Goal: Use online tool/utility: Utilize a website feature to perform a specific function

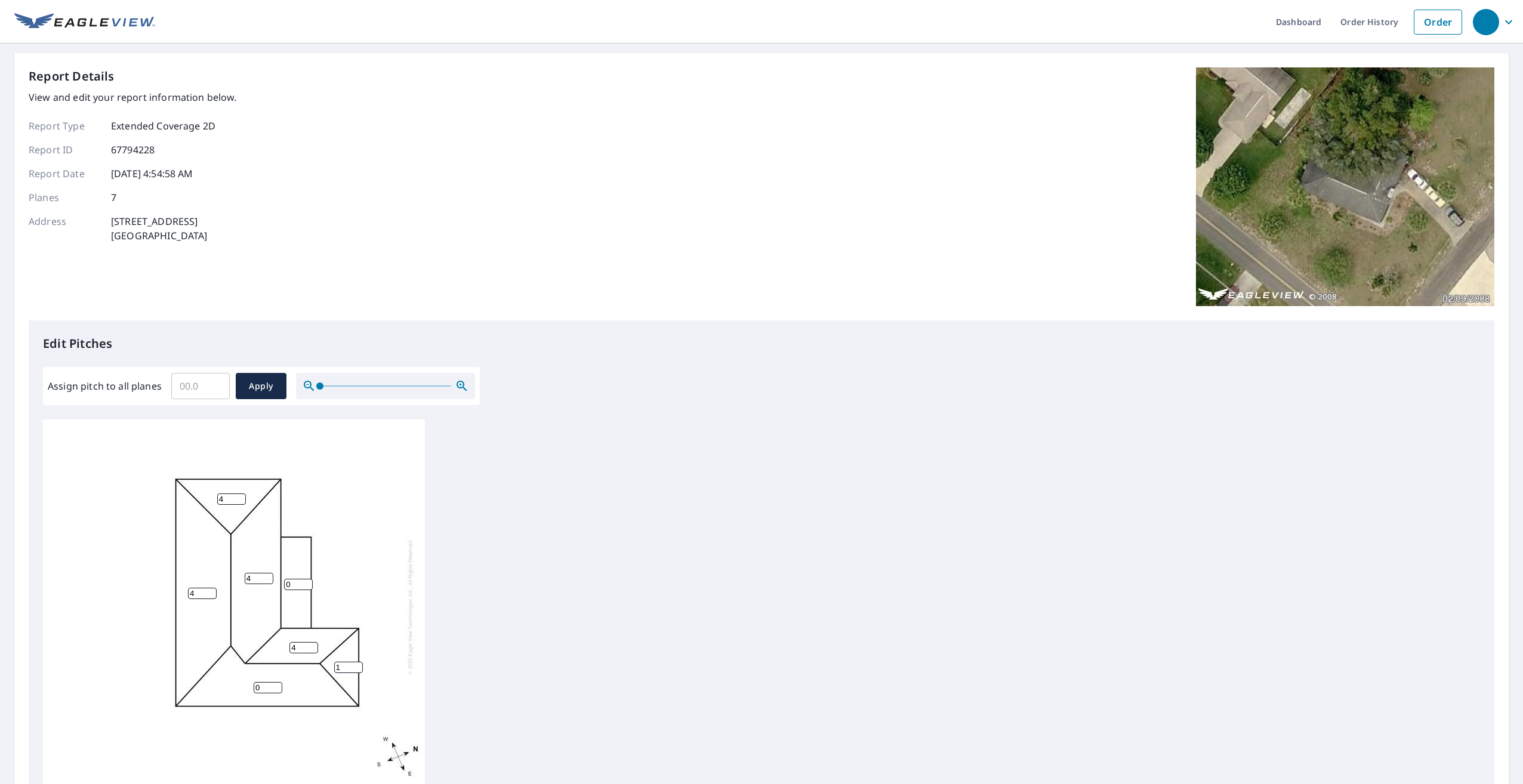
click at [357, 665] on input "1" at bounding box center [348, 668] width 29 height 11
click at [357, 665] on input "2" at bounding box center [348, 668] width 29 height 11
click at [357, 665] on input "3" at bounding box center [348, 668] width 29 height 11
drag, startPoint x: 0, startPoint y: 0, endPoint x: 356, endPoint y: 665, distance: 754.3
type input "4"
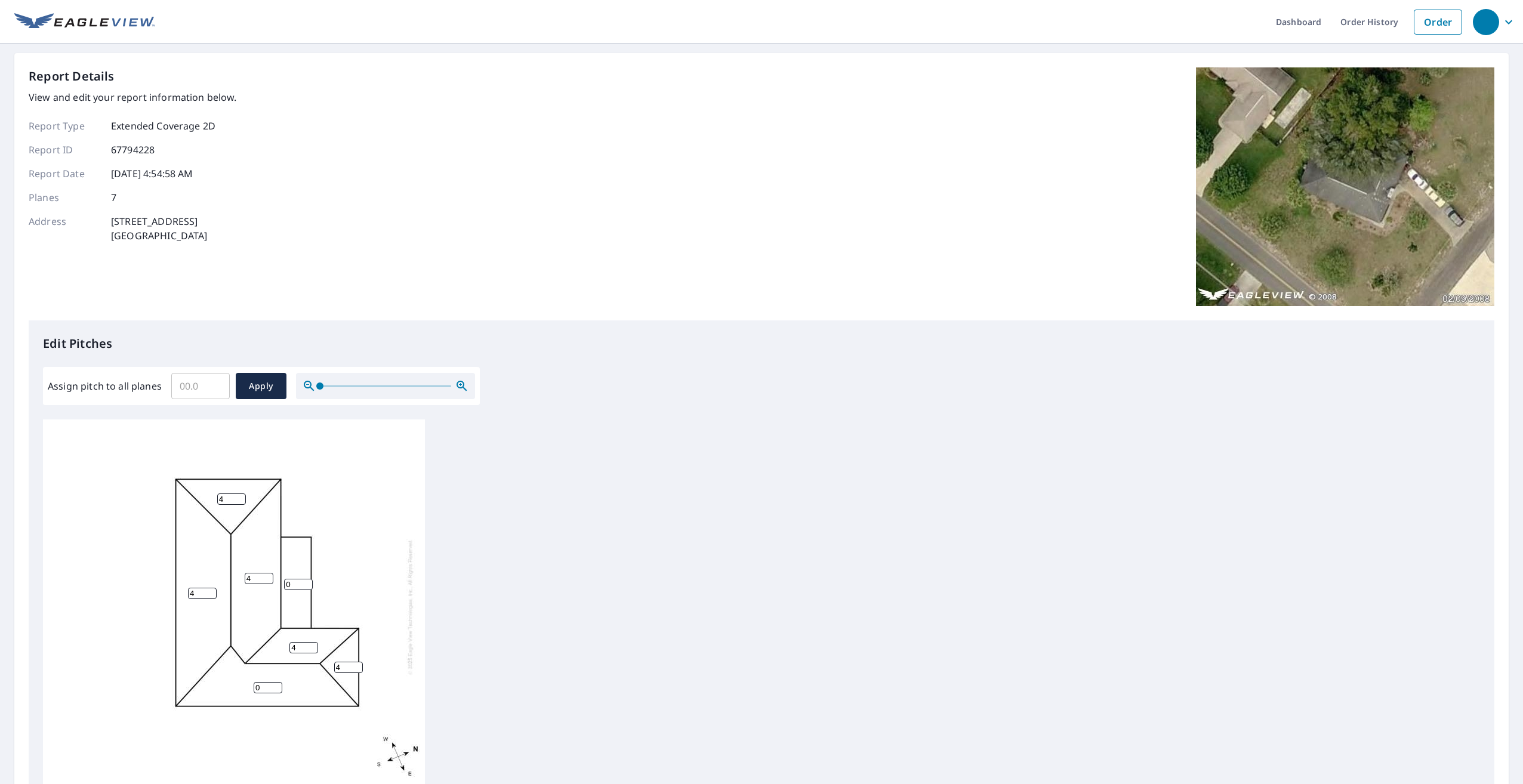
click at [356, 665] on input "4" at bounding box center [348, 668] width 29 height 11
click at [276, 683] on input "1" at bounding box center [268, 688] width 29 height 11
click at [276, 683] on input "2" at bounding box center [268, 688] width 29 height 11
click at [276, 683] on input "3" at bounding box center [268, 688] width 29 height 11
type input "4"
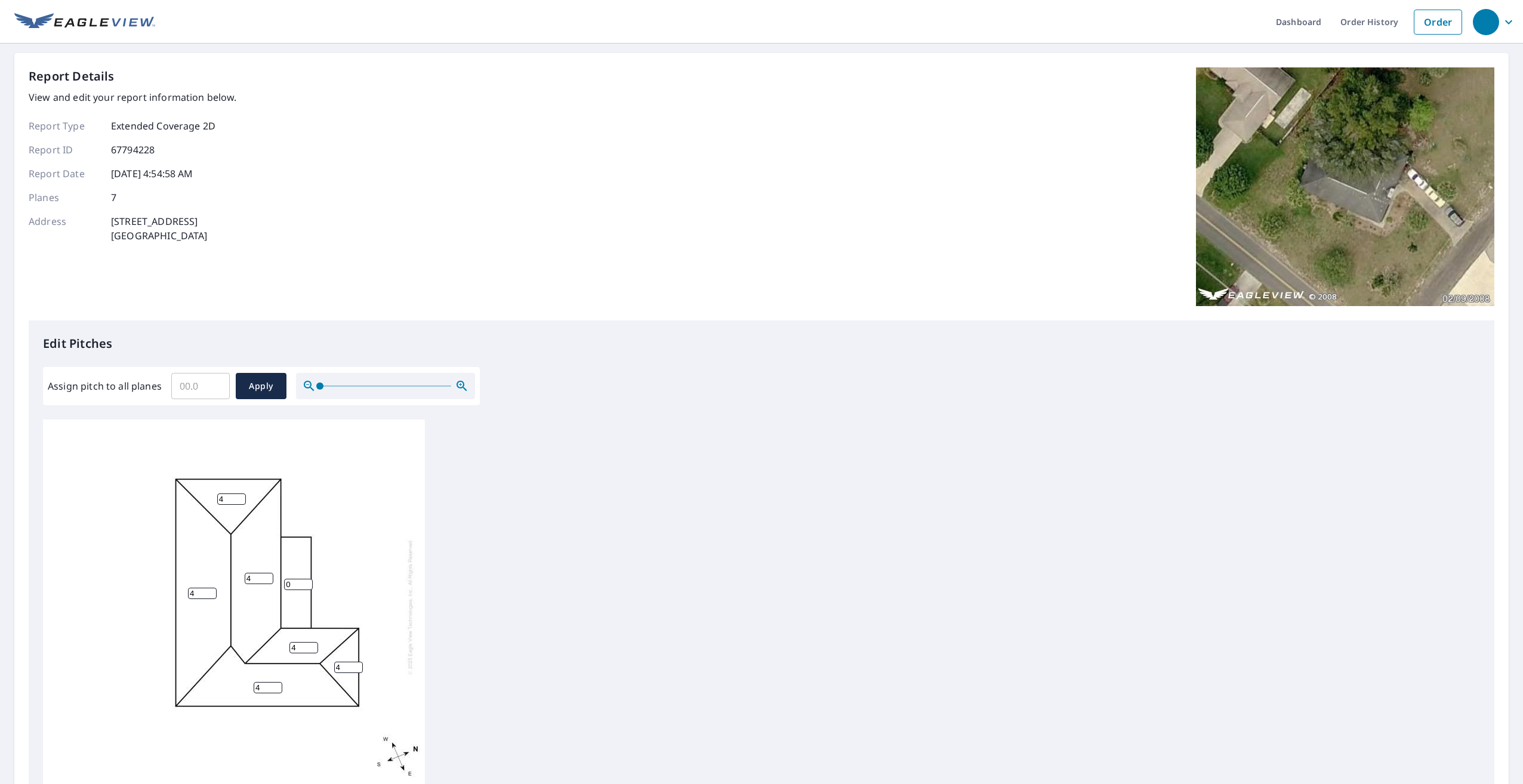
click at [276, 683] on input "4" at bounding box center [268, 688] width 29 height 11
click at [249, 384] on span "Apply" at bounding box center [261, 387] width 32 height 15
click at [185, 389] on input "Assign pitch to all planes" at bounding box center [201, 386] width 58 height 34
type input "4"
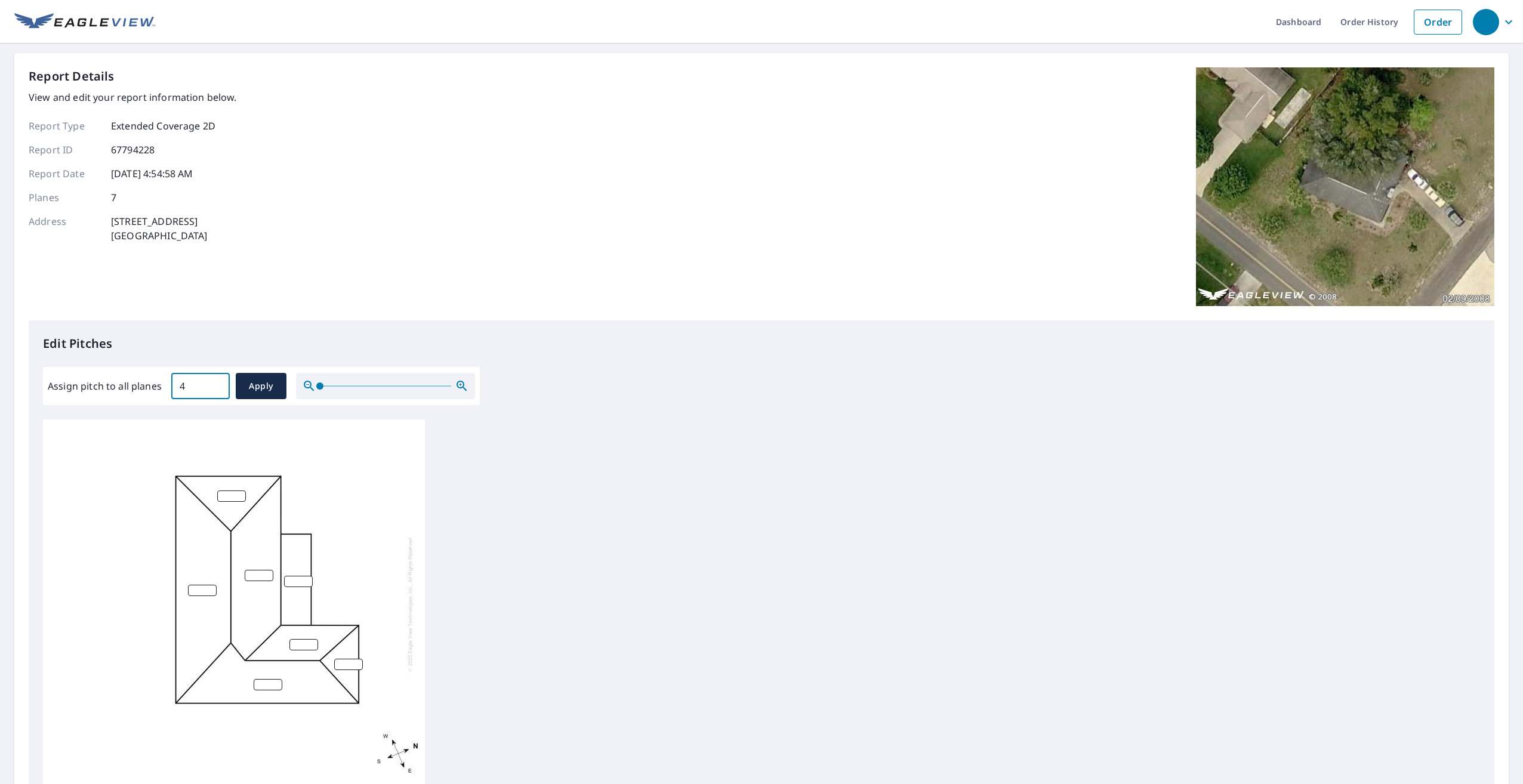
click at [622, 528] on div at bounding box center [762, 607] width 1437 height 375
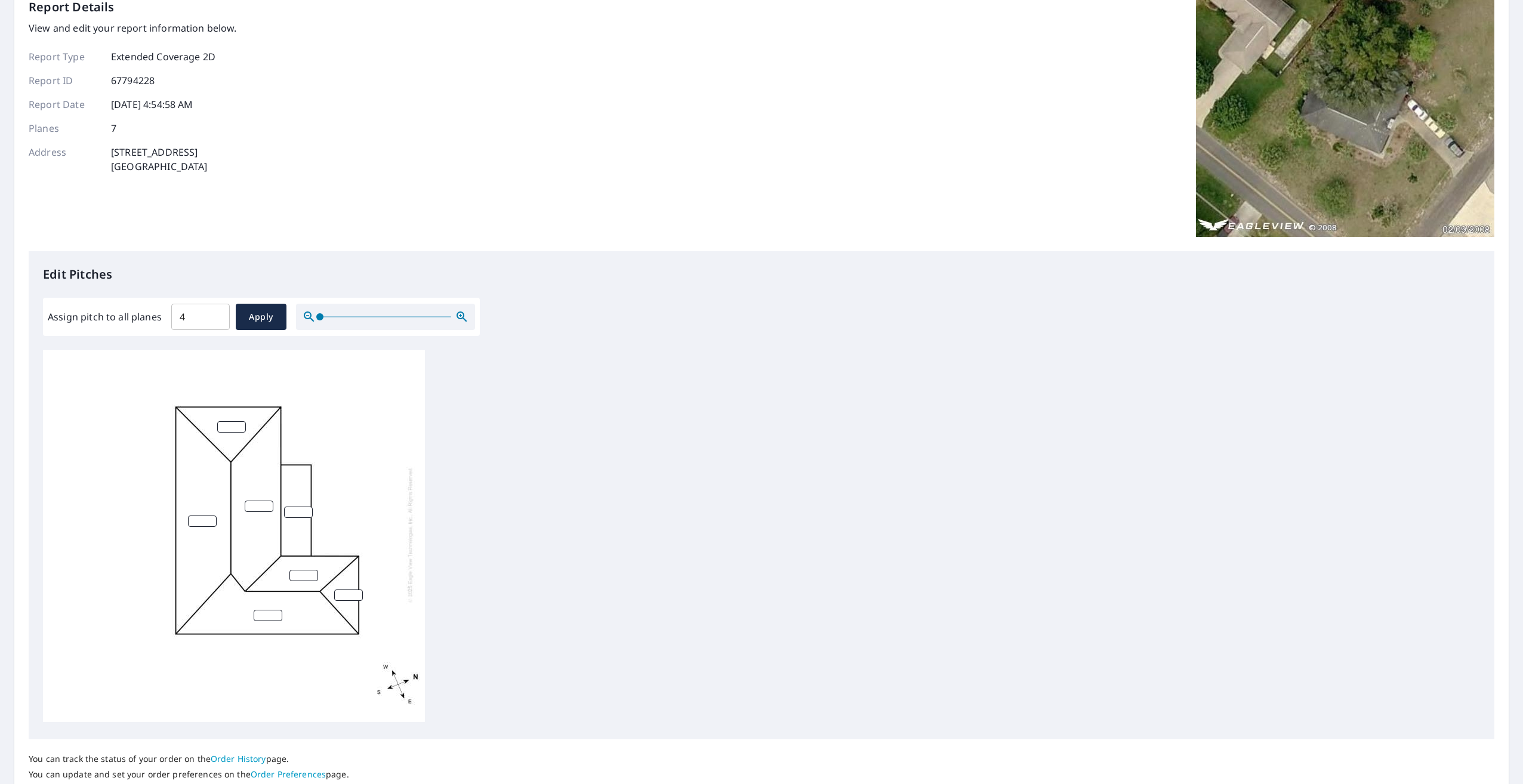
scroll to position [152, 0]
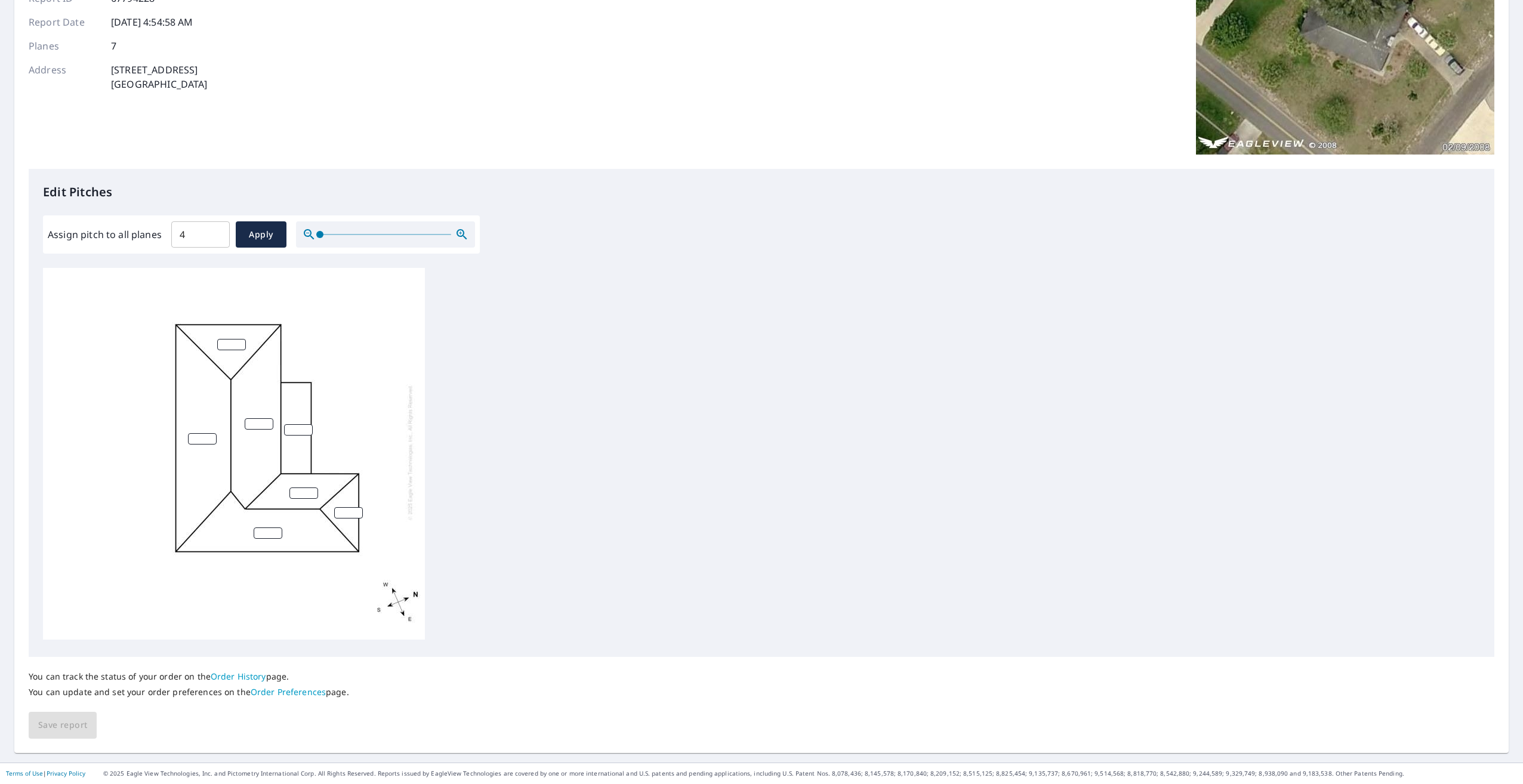
click at [226, 339] on input "number" at bounding box center [231, 345] width 29 height 11
type input "4"
click at [194, 434] on input "number" at bounding box center [202, 439] width 29 height 11
type input "4"
click at [250, 418] on input "number" at bounding box center [258, 424] width 29 height 11
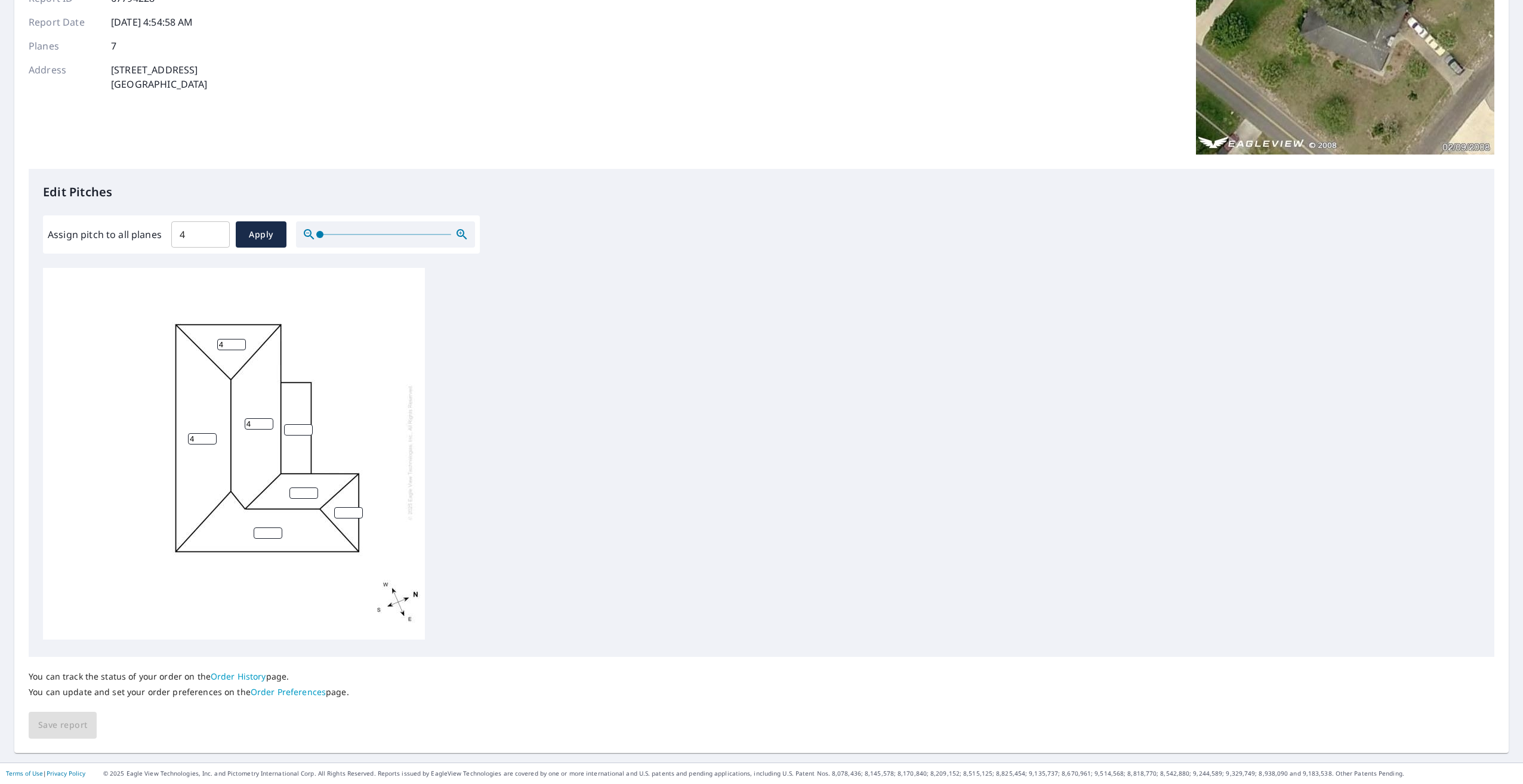
type input "4"
click at [298, 488] on input "number" at bounding box center [303, 493] width 29 height 11
type input "4"
click at [264, 528] on input "number" at bounding box center [268, 533] width 29 height 11
type input "4"
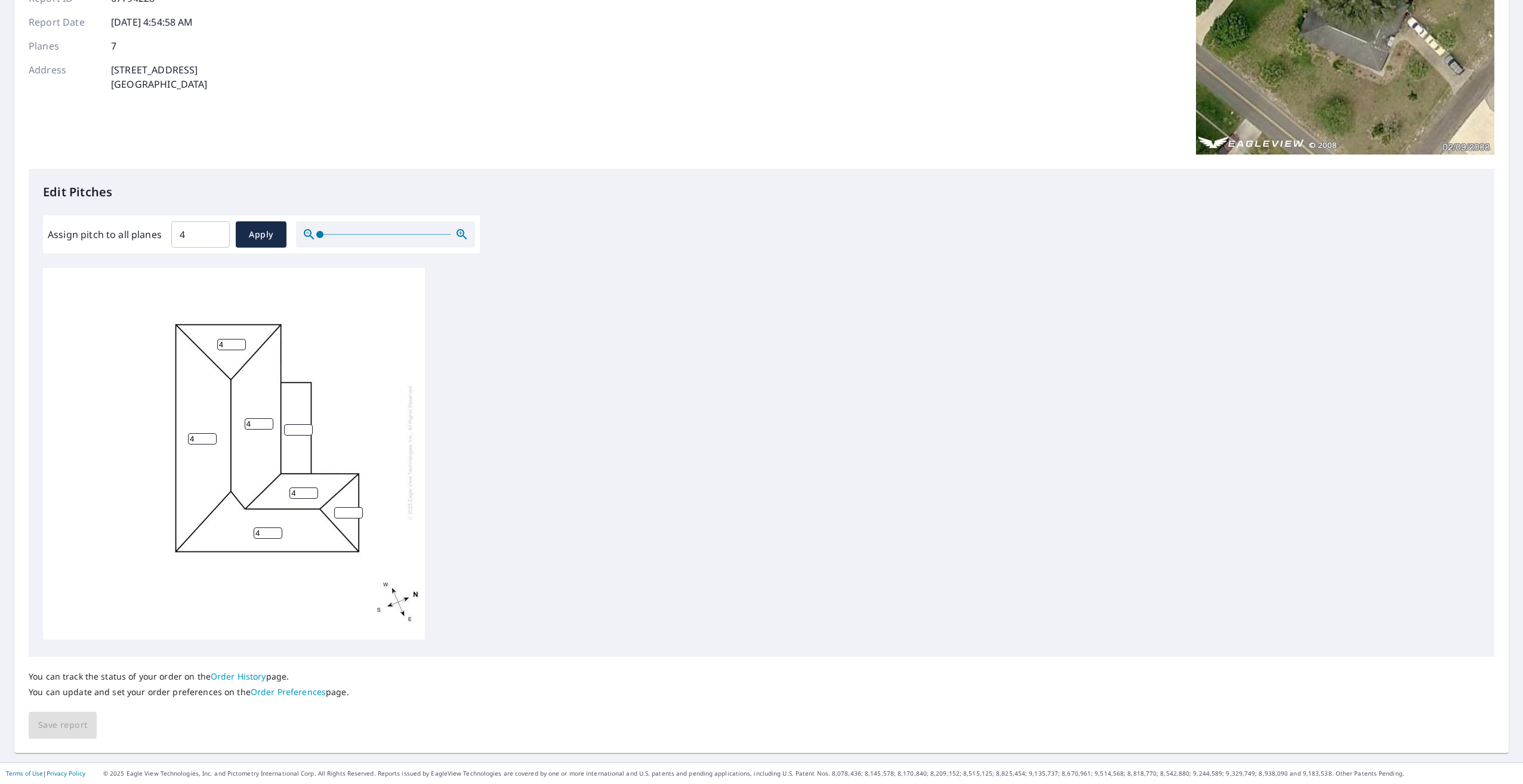
click at [343, 507] on input "number" at bounding box center [348, 513] width 29 height 11
type input "4"
click at [295, 424] on input "number" at bounding box center [298, 430] width 29 height 11
click at [263, 235] on span "Apply" at bounding box center [261, 235] width 32 height 15
type input "4"
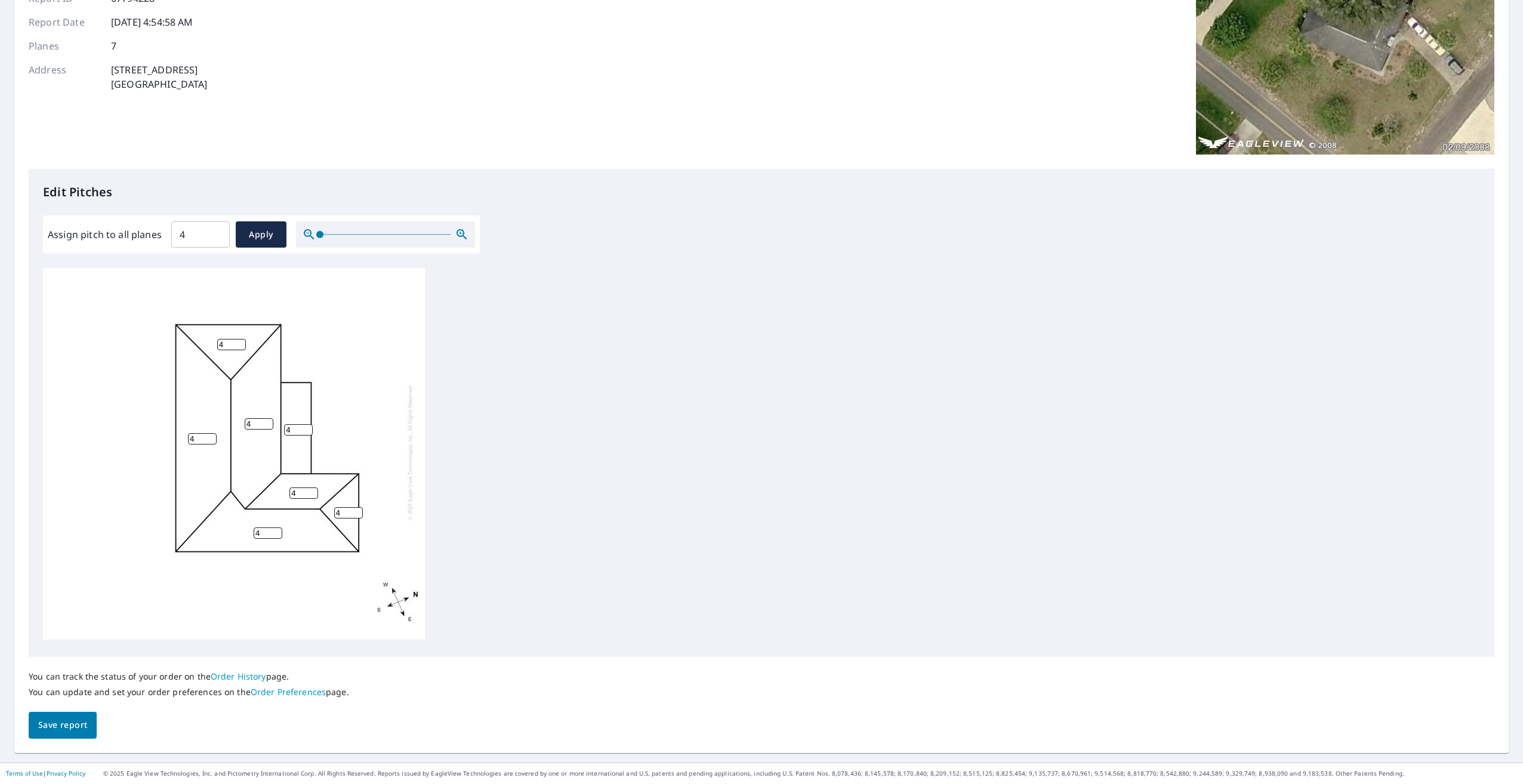
click at [295, 424] on input "4" at bounding box center [298, 430] width 29 height 11
type input "0"
click at [188, 236] on input "4" at bounding box center [201, 234] width 58 height 34
click at [51, 724] on span "Save report" at bounding box center [62, 726] width 49 height 15
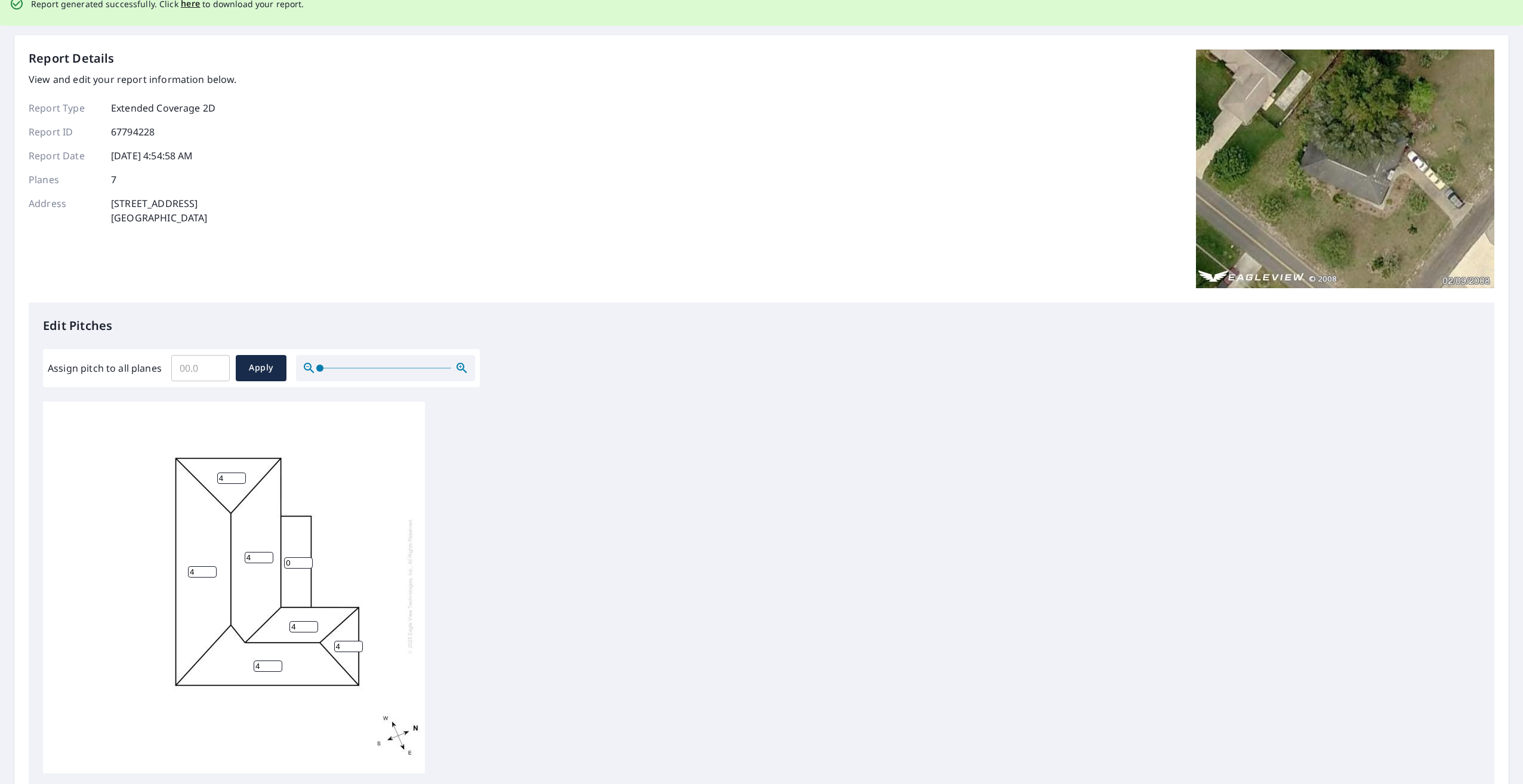
scroll to position [0, 0]
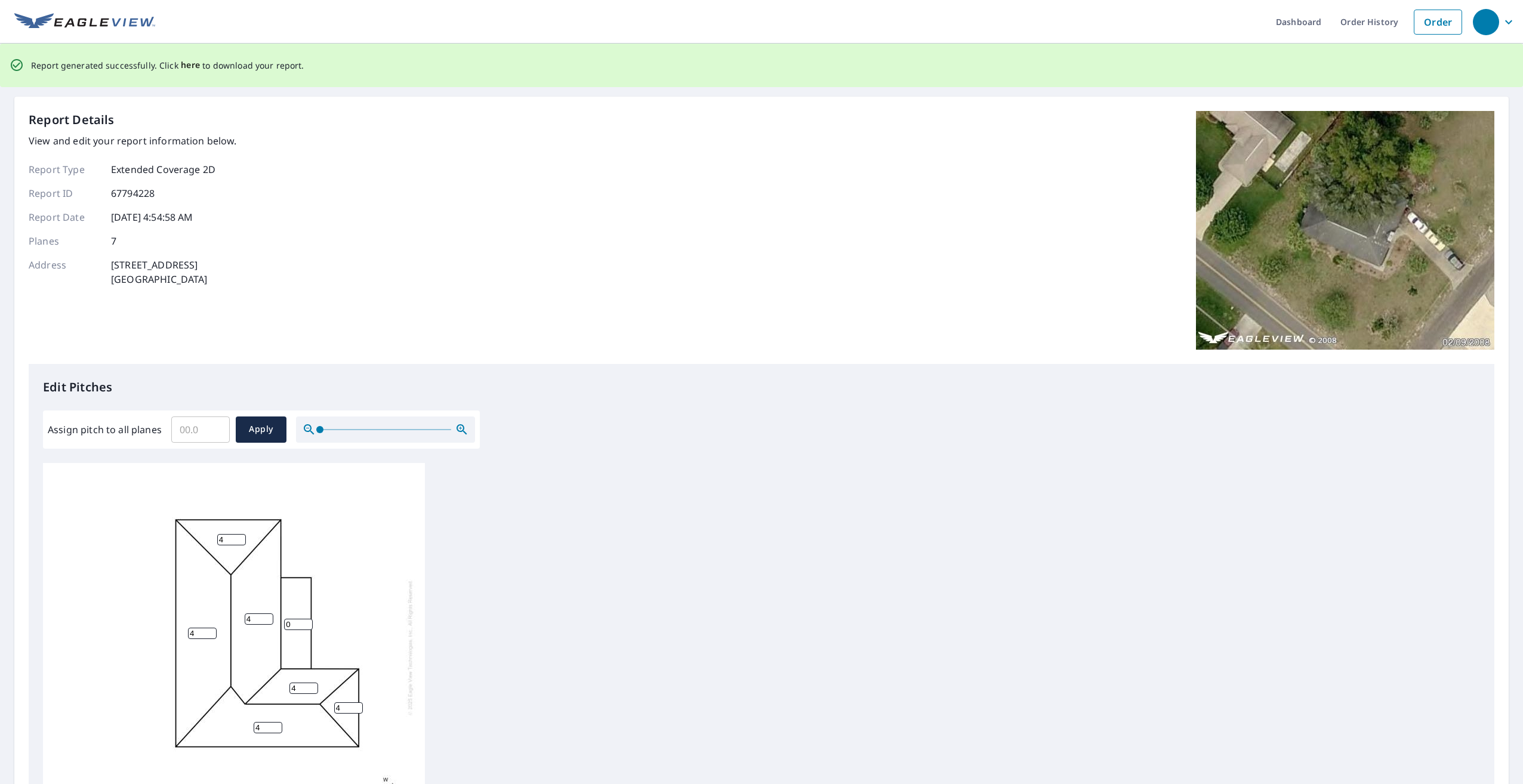
click at [184, 63] on span "here" at bounding box center [190, 65] width 20 height 15
